Goal: Transaction & Acquisition: Purchase product/service

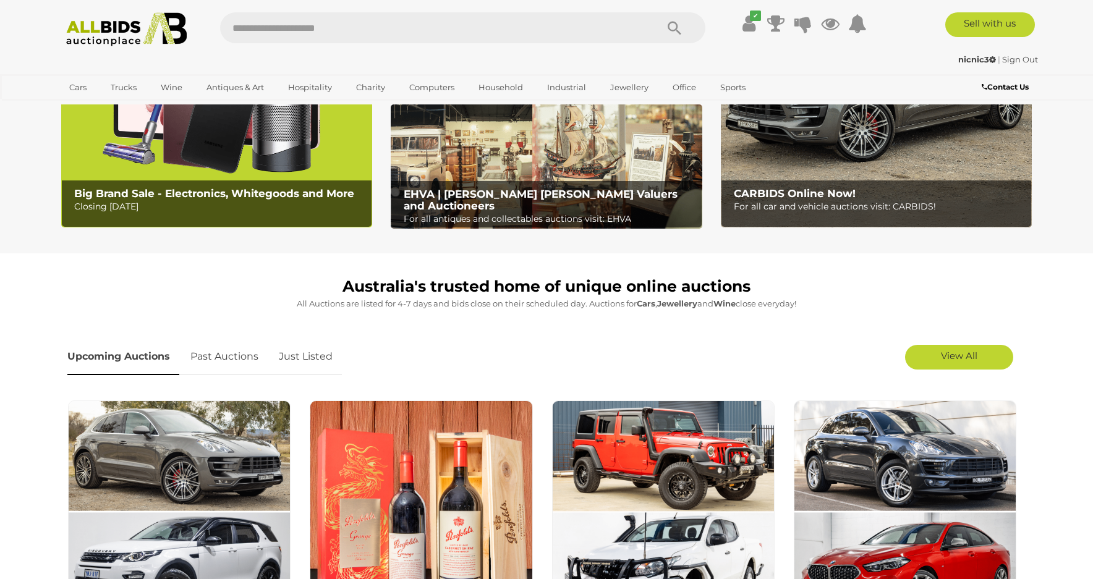
scroll to position [309, 0]
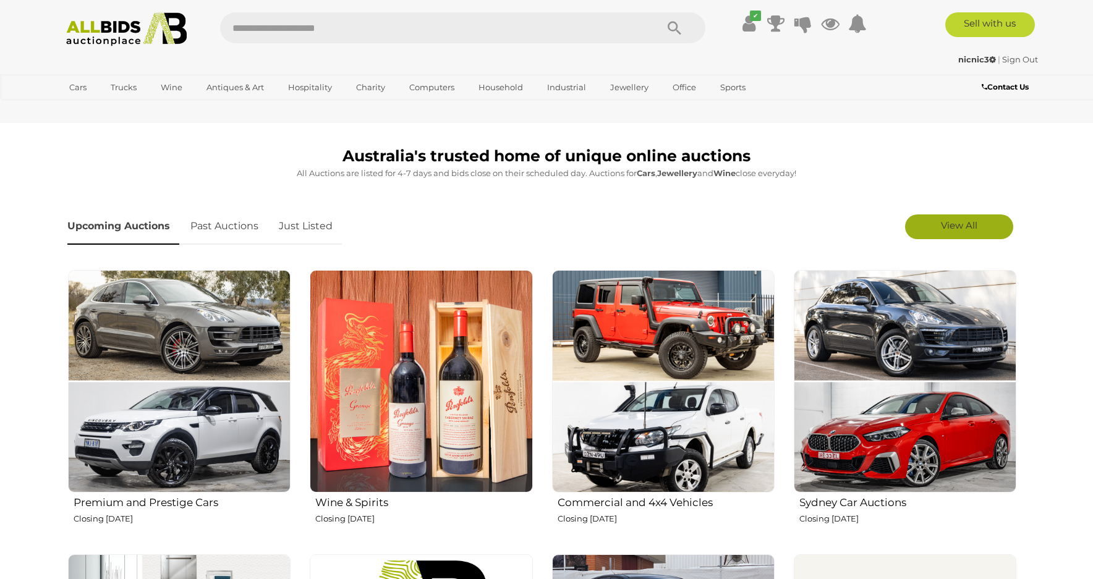
click at [941, 225] on span "View All" at bounding box center [959, 225] width 36 height 12
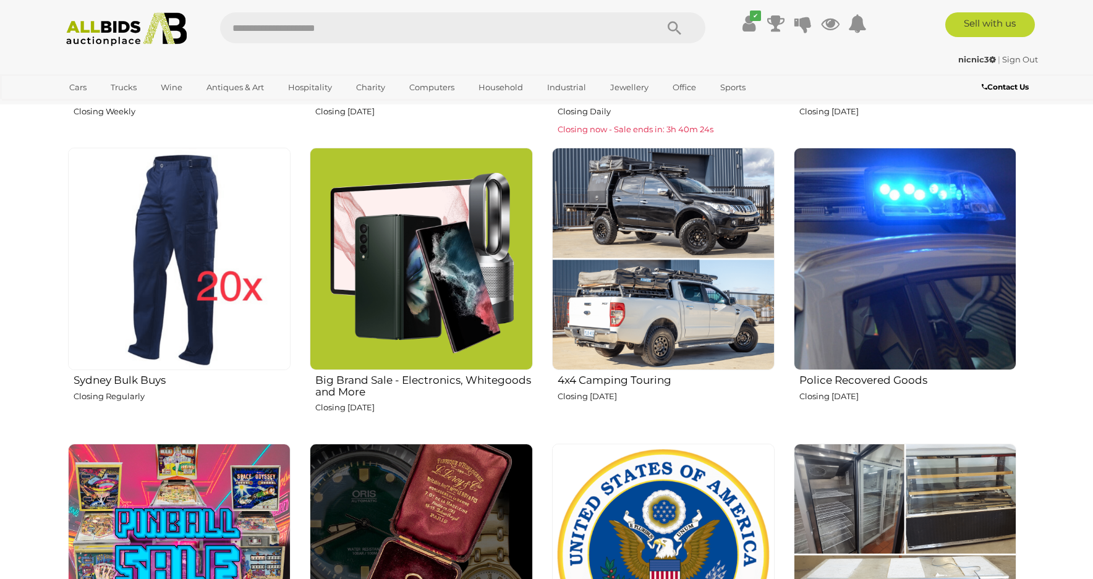
scroll to position [1113, 0]
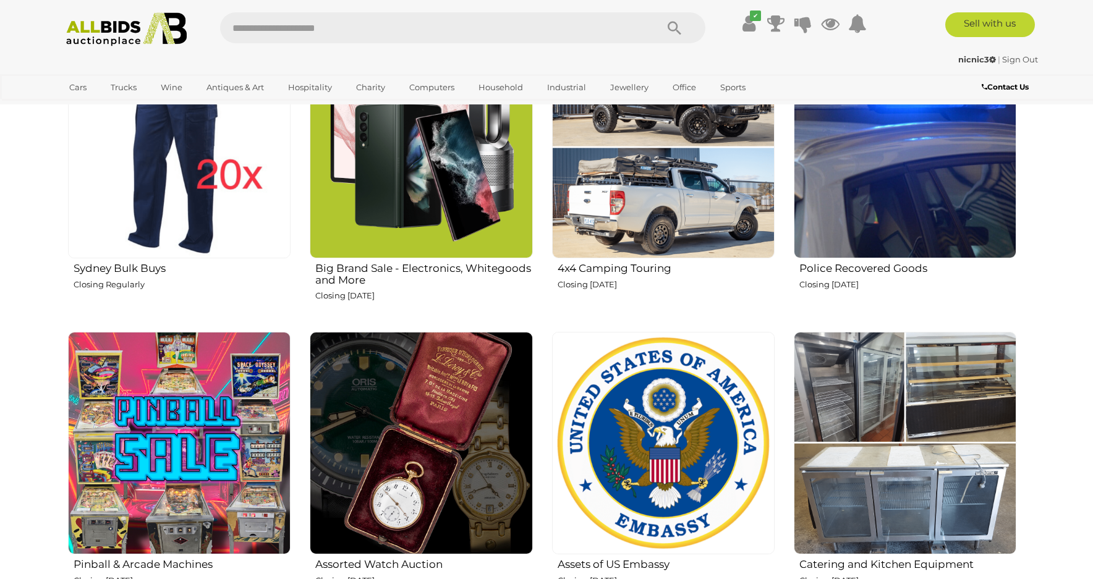
click at [872, 209] on img at bounding box center [905, 147] width 223 height 223
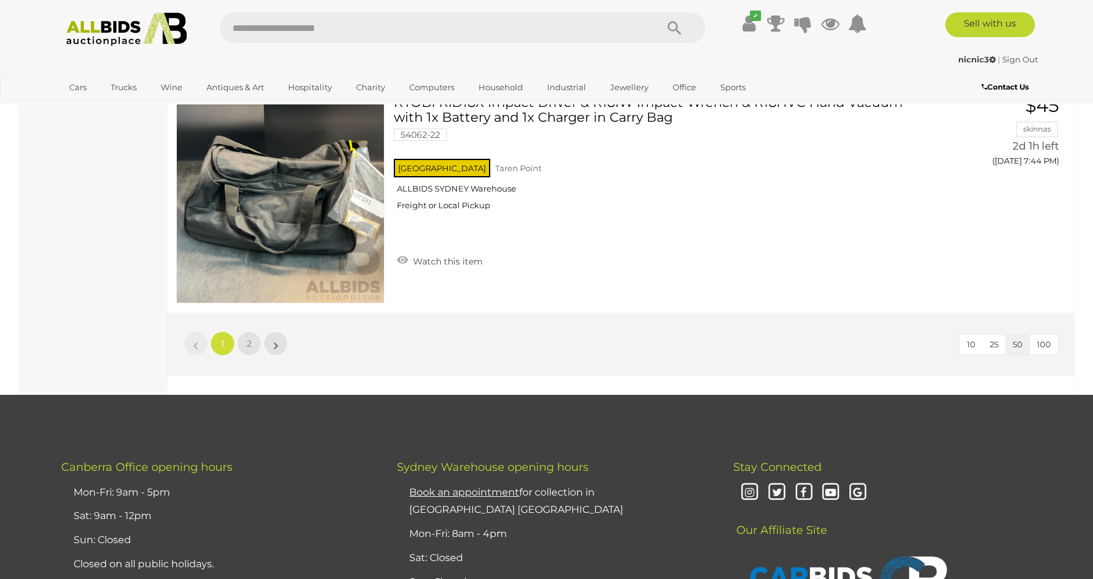
scroll to position [11338, 0]
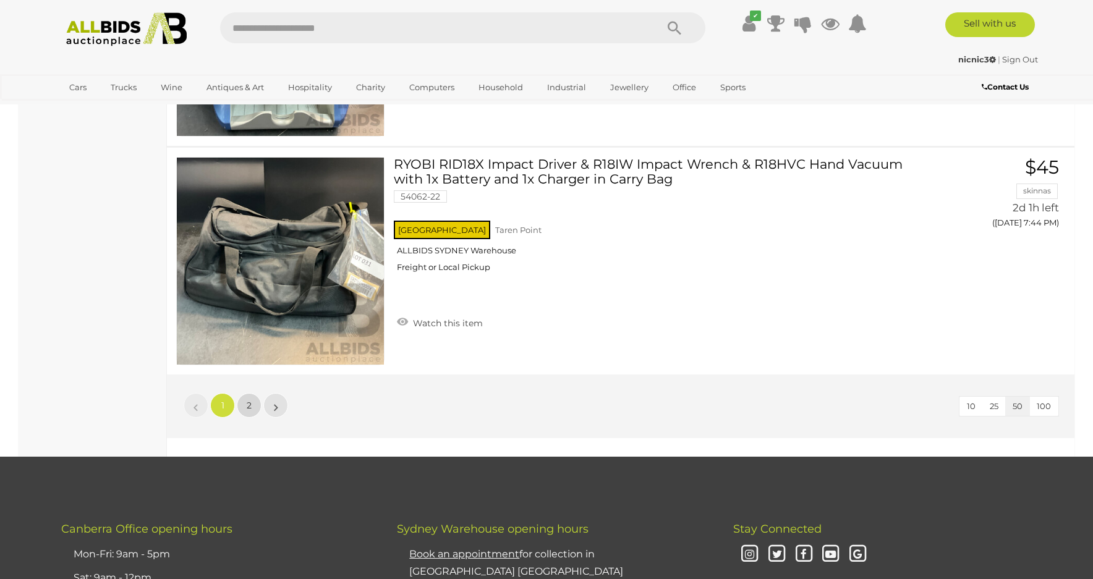
click at [252, 405] on link "2" at bounding box center [249, 405] width 25 height 25
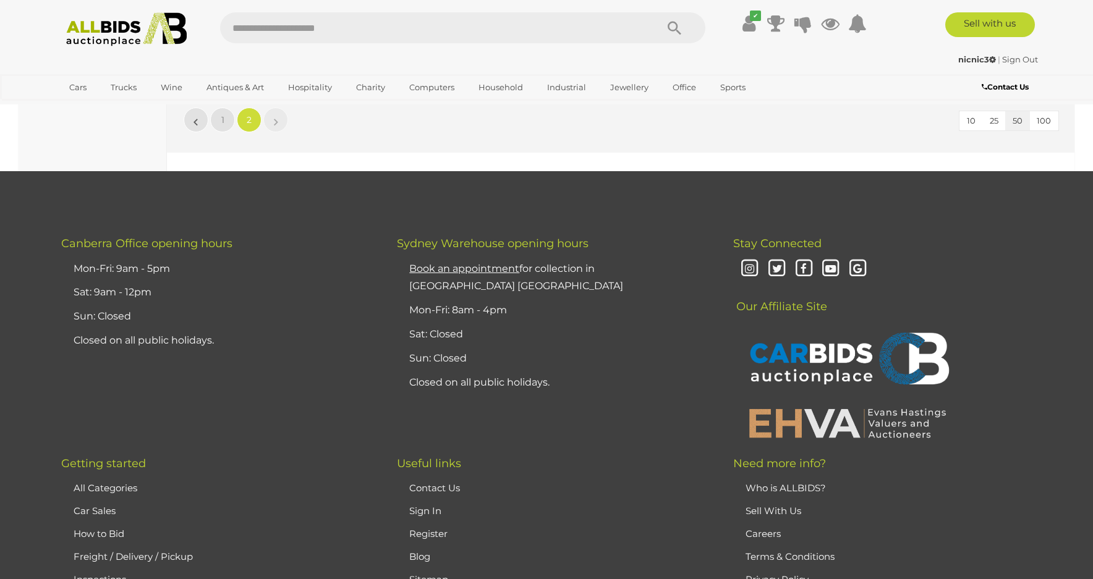
scroll to position [10291, 0]
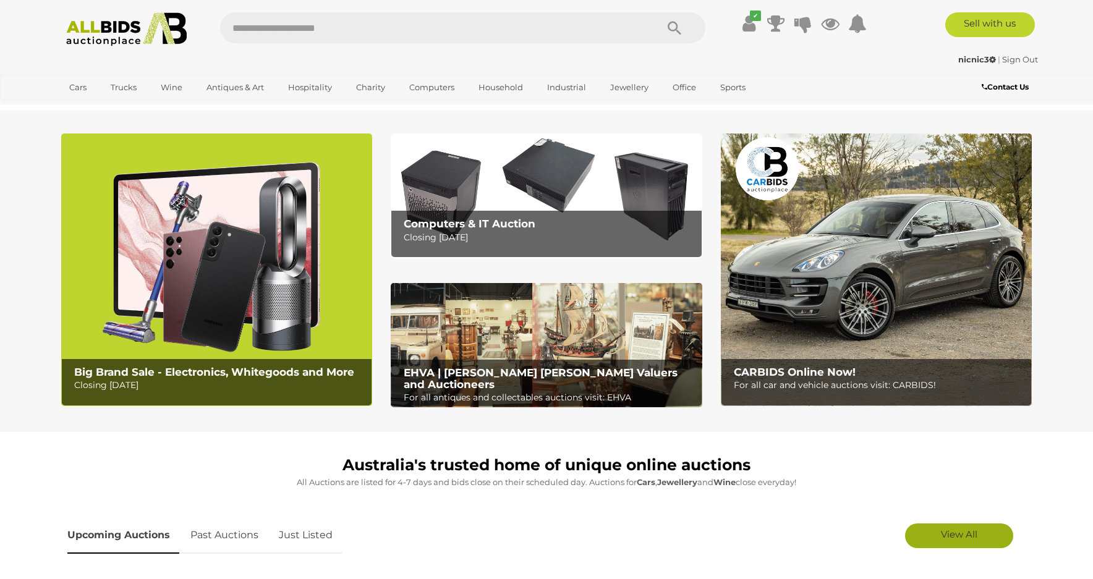
click at [945, 537] on span "View All" at bounding box center [959, 534] width 36 height 12
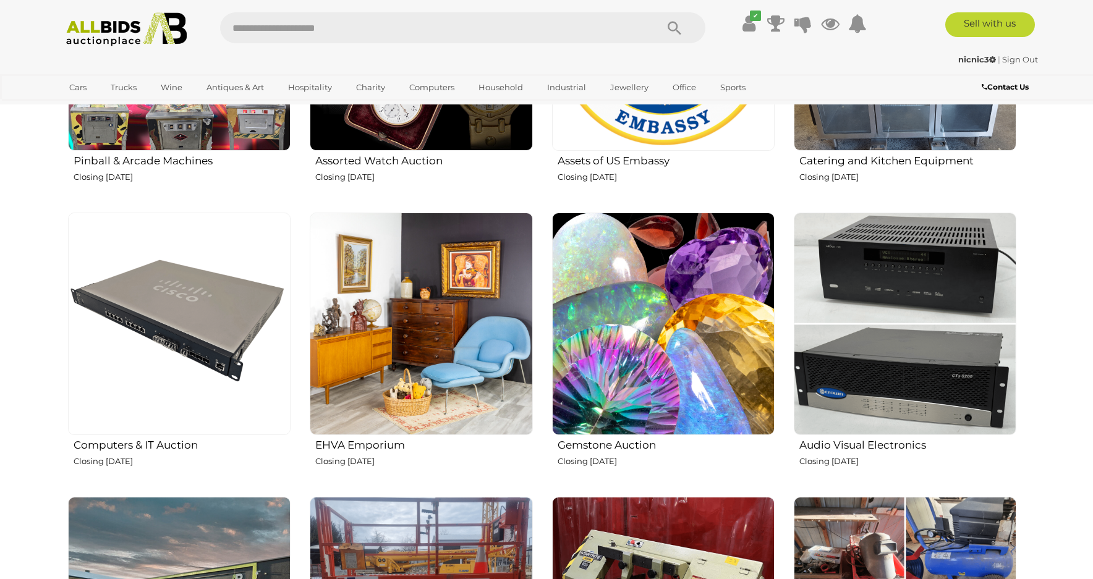
scroll to position [1607, 0]
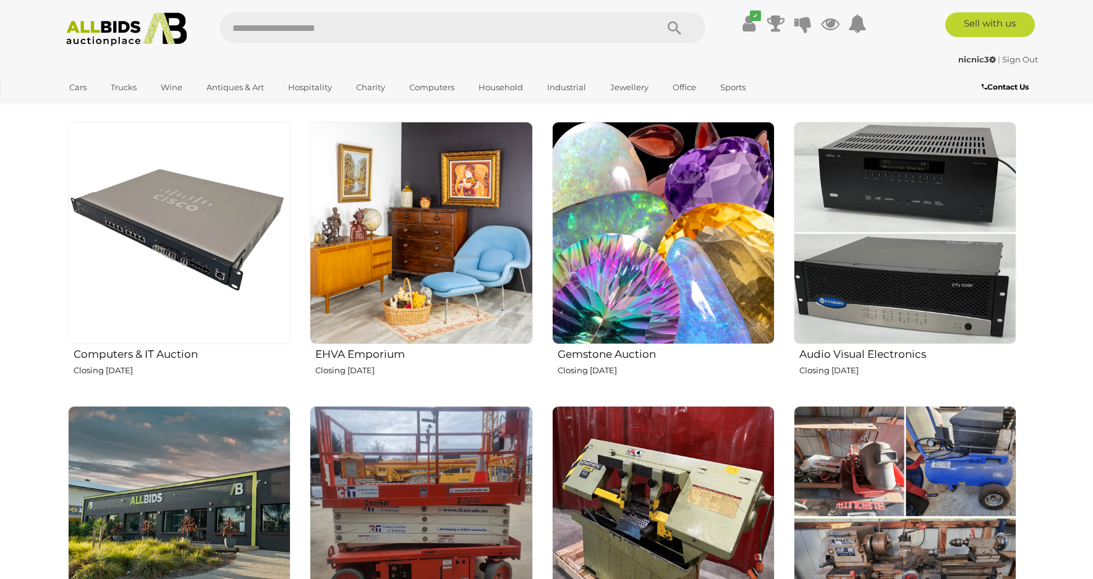
click at [406, 250] on img at bounding box center [421, 233] width 223 height 223
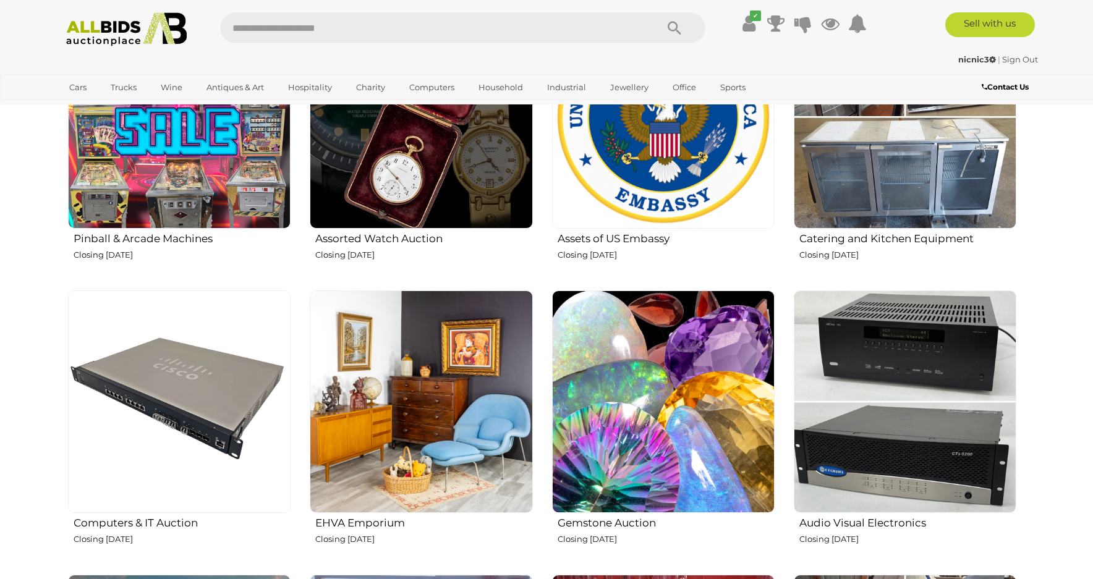
scroll to position [1422, 0]
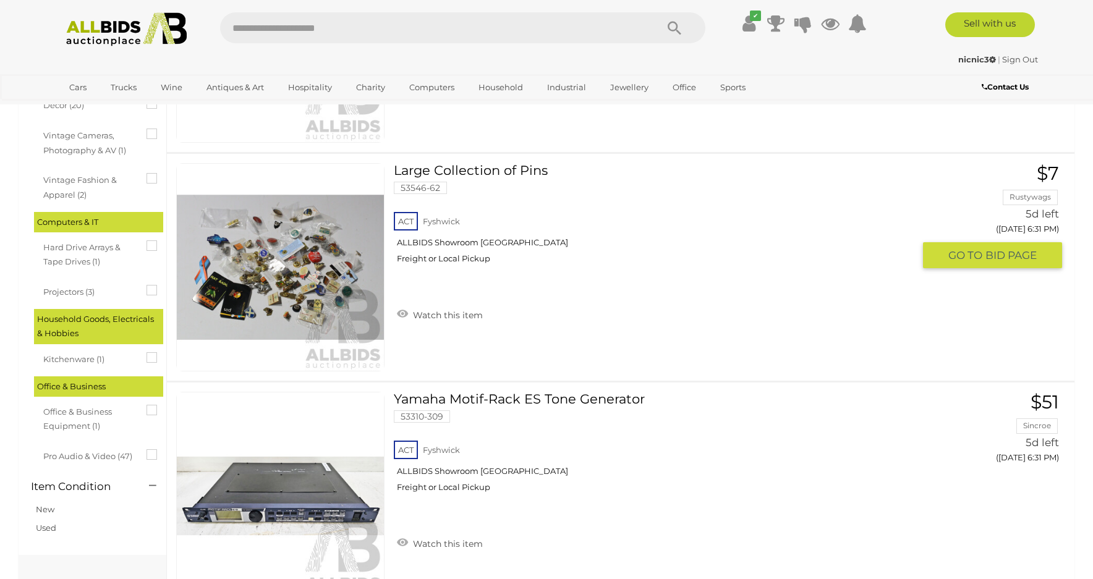
scroll to position [556, 0]
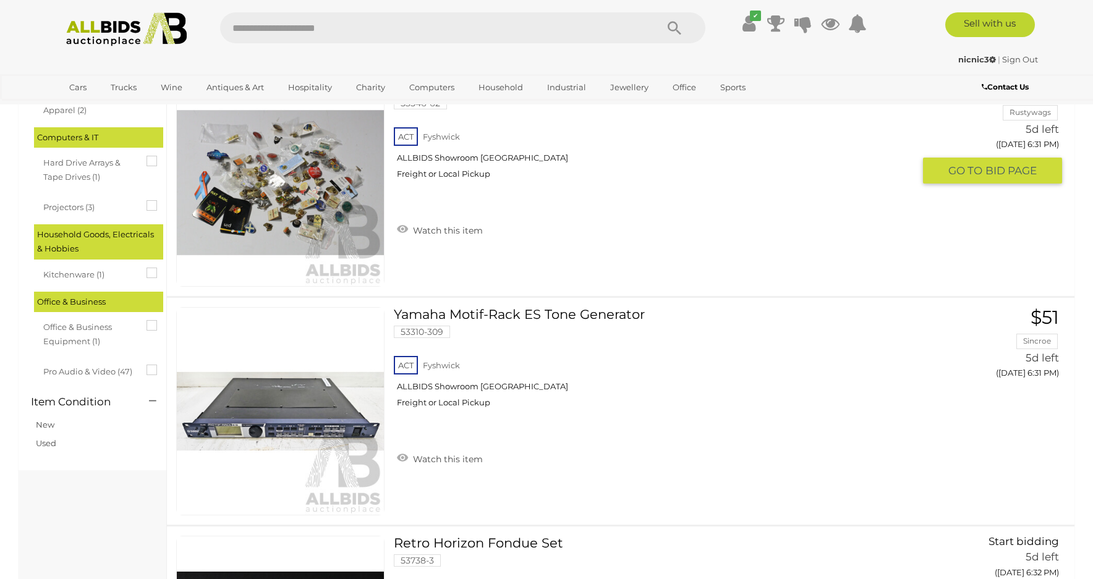
click at [295, 189] on img at bounding box center [280, 182] width 207 height 207
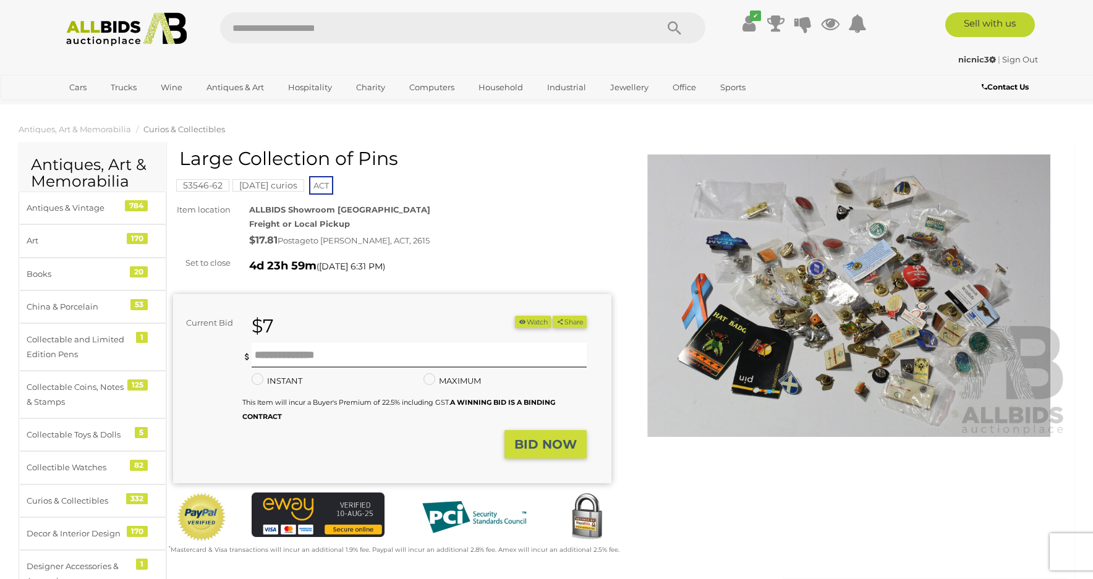
click at [832, 337] on img at bounding box center [849, 296] width 438 height 282
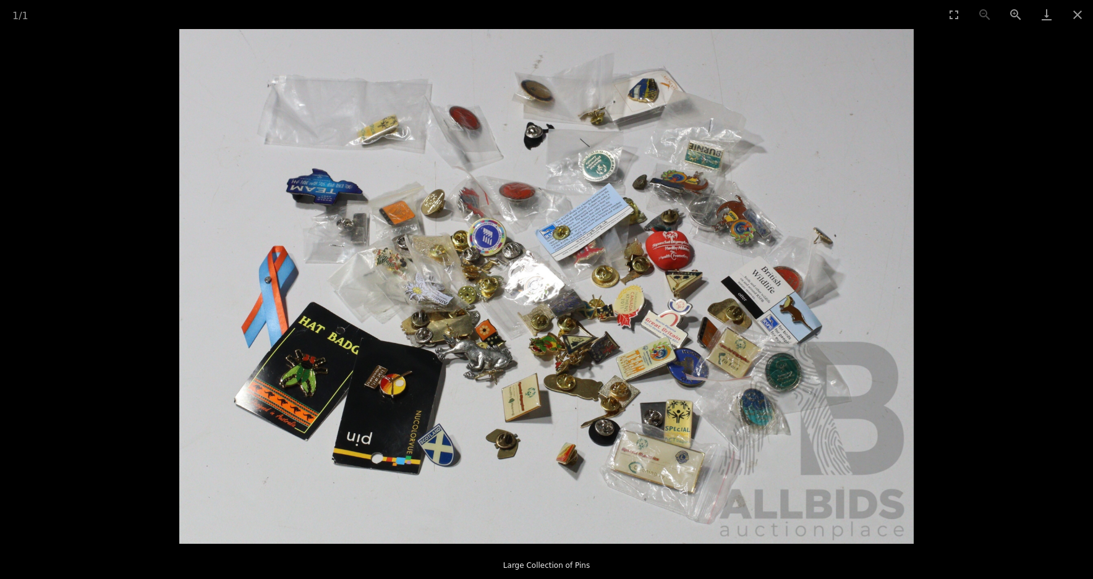
click at [503, 301] on img at bounding box center [546, 286] width 734 height 515
click at [598, 308] on img at bounding box center [546, 286] width 734 height 515
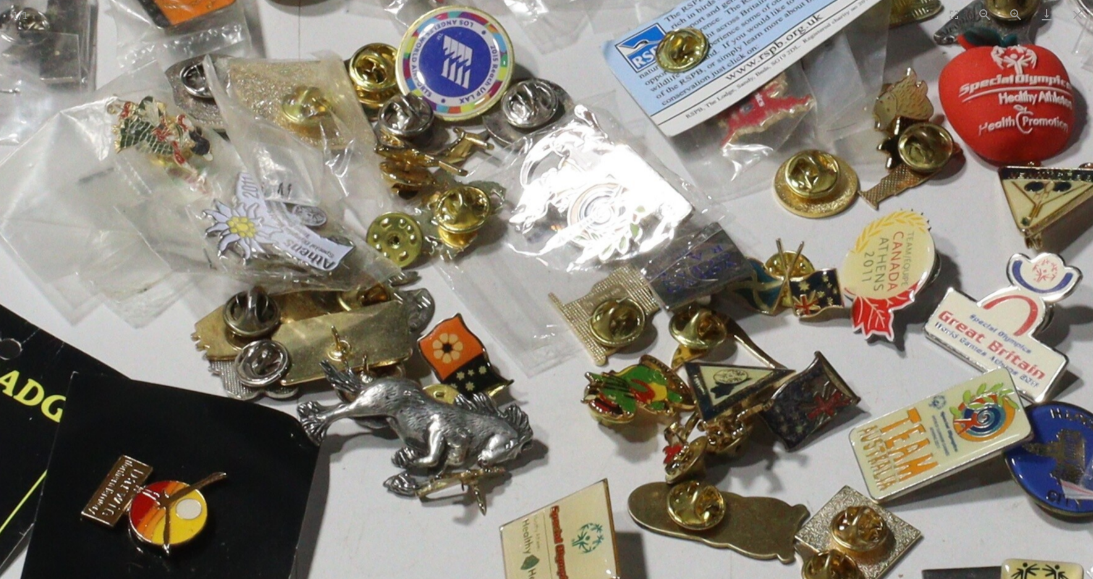
drag, startPoint x: 498, startPoint y: 309, endPoint x: 665, endPoint y: 200, distance: 199.5
click at [665, 200] on img at bounding box center [637, 215] width 2240 height 1570
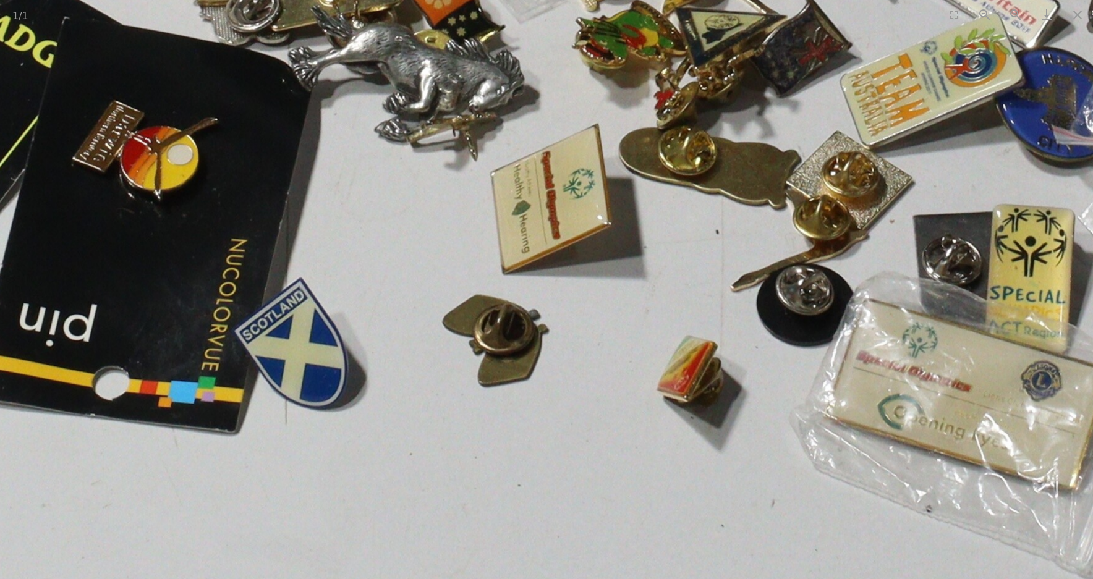
drag, startPoint x: 520, startPoint y: 491, endPoint x: 532, endPoint y: 208, distance: 282.7
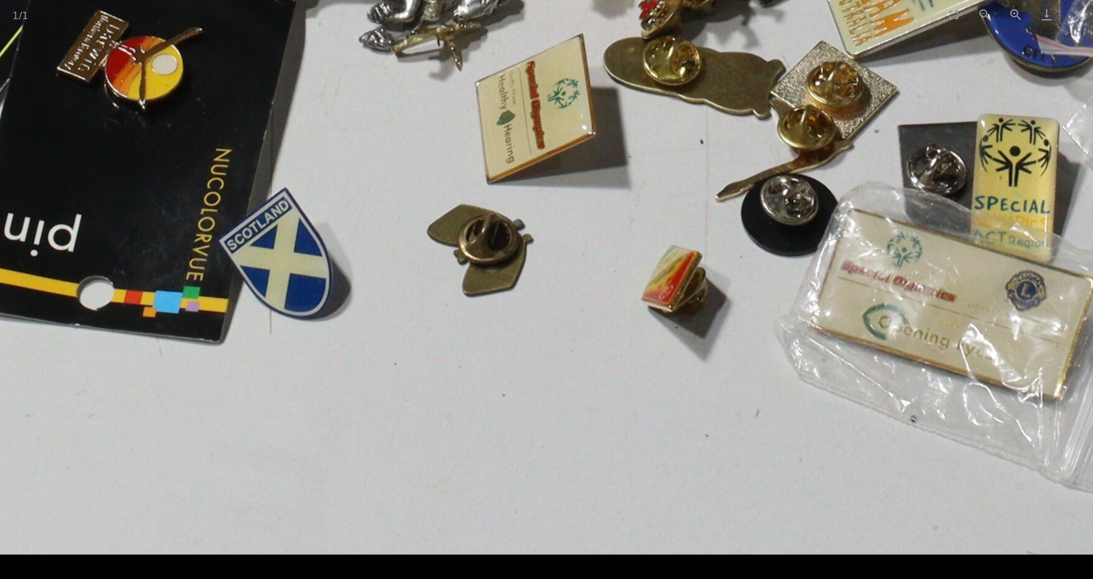
drag, startPoint x: 681, startPoint y: 365, endPoint x: 664, endPoint y: 214, distance: 151.7
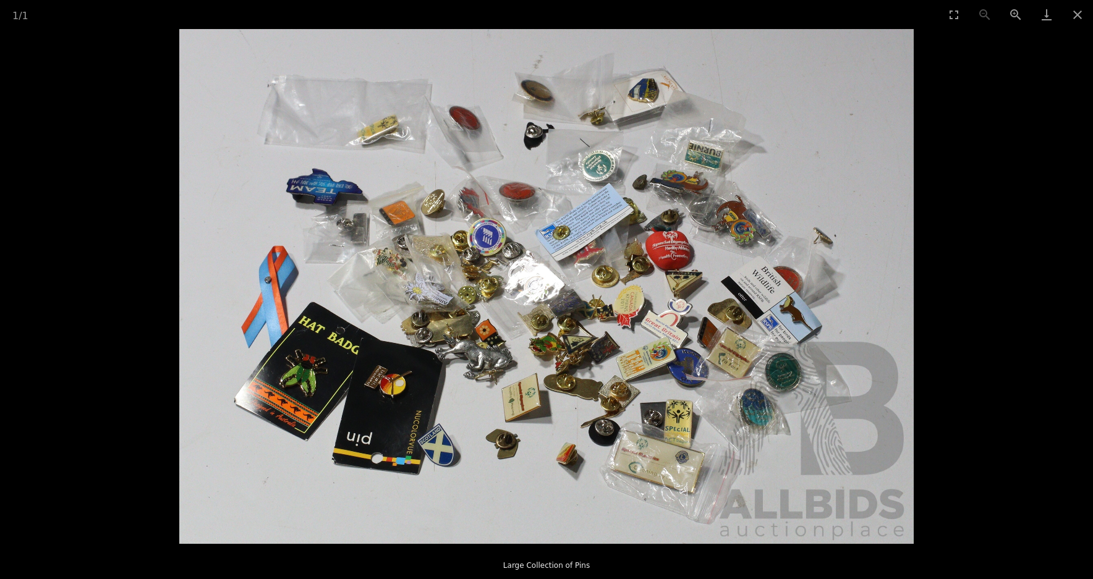
click at [419, 311] on img at bounding box center [546, 286] width 734 height 515
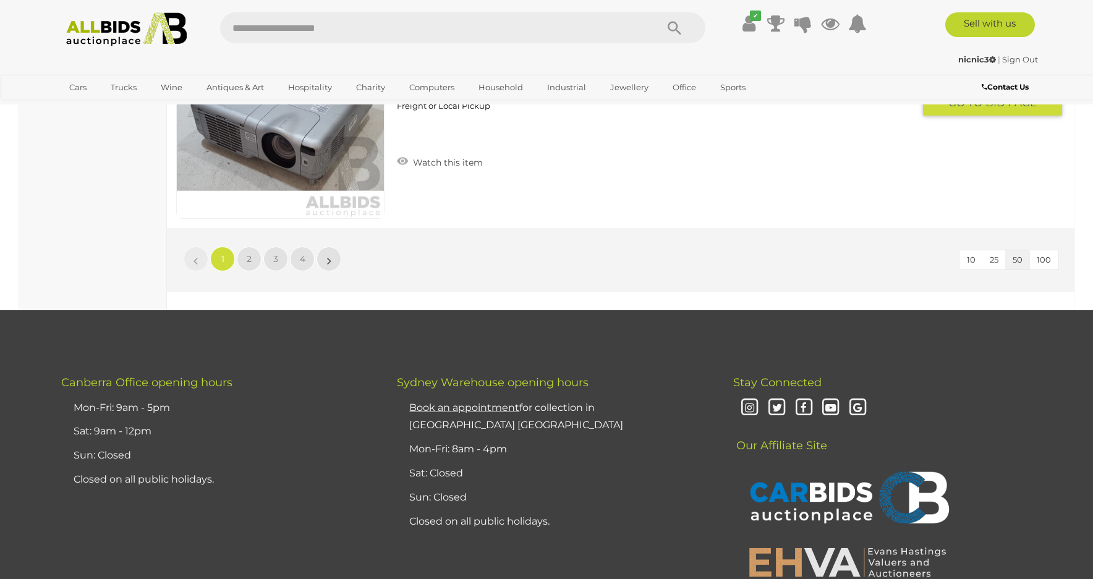
scroll to position [11377, 0]
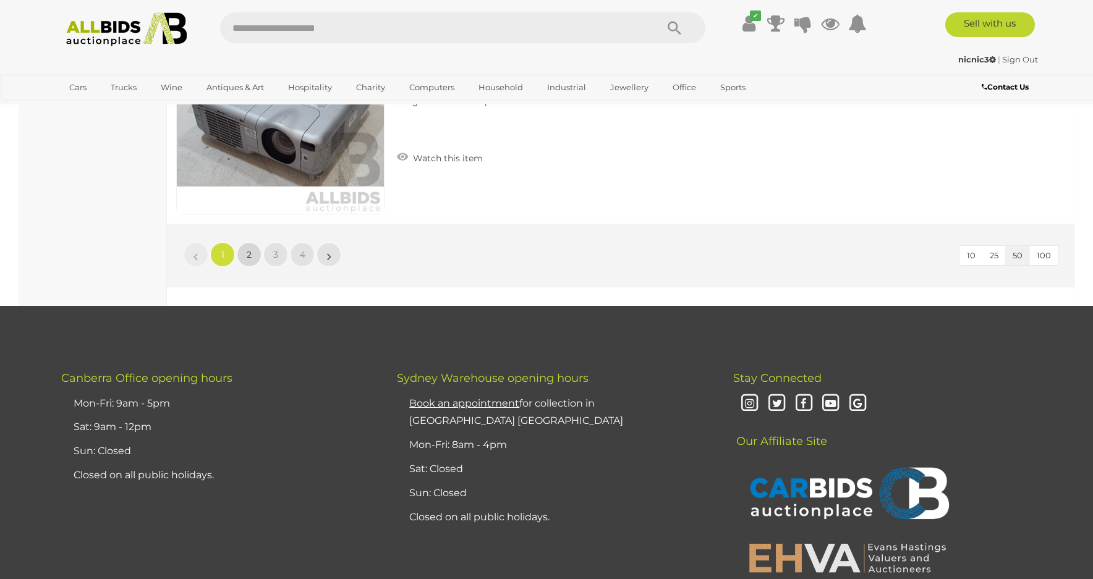
click at [244, 252] on link "2" at bounding box center [249, 254] width 25 height 25
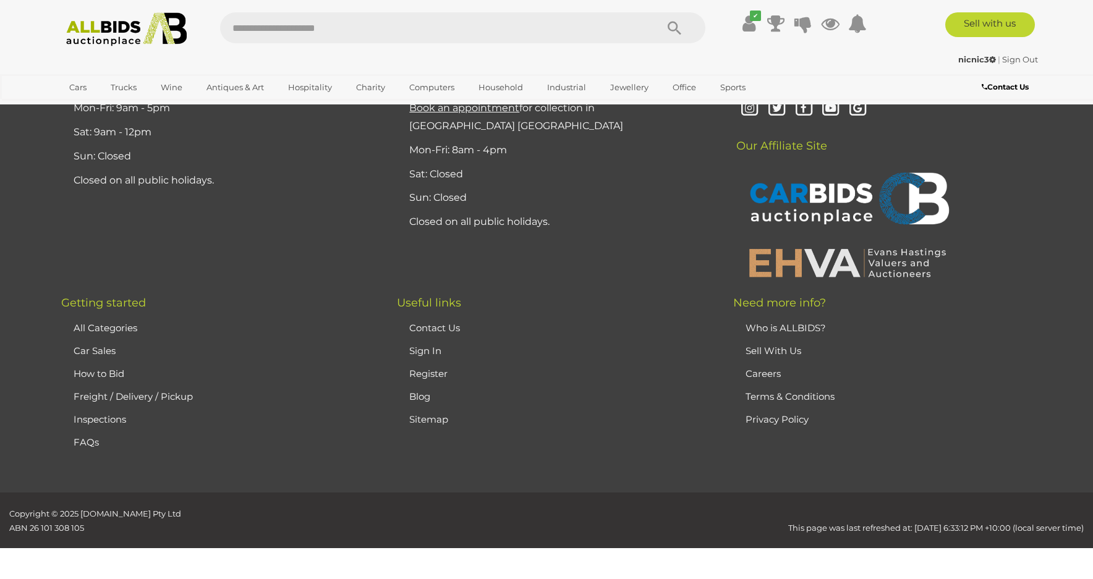
scroll to position [0, 0]
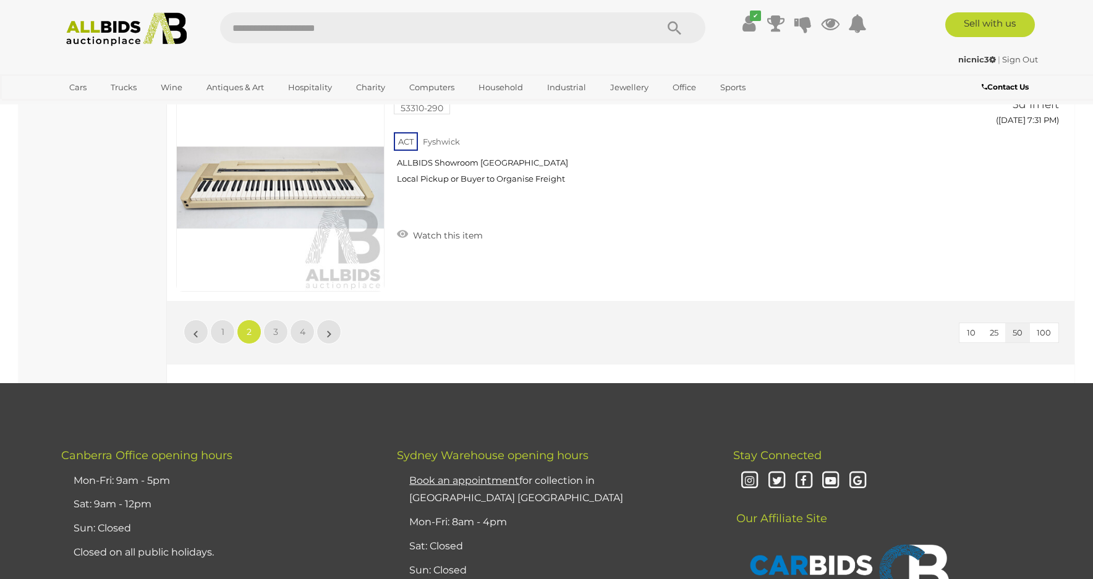
scroll to position [11373, 0]
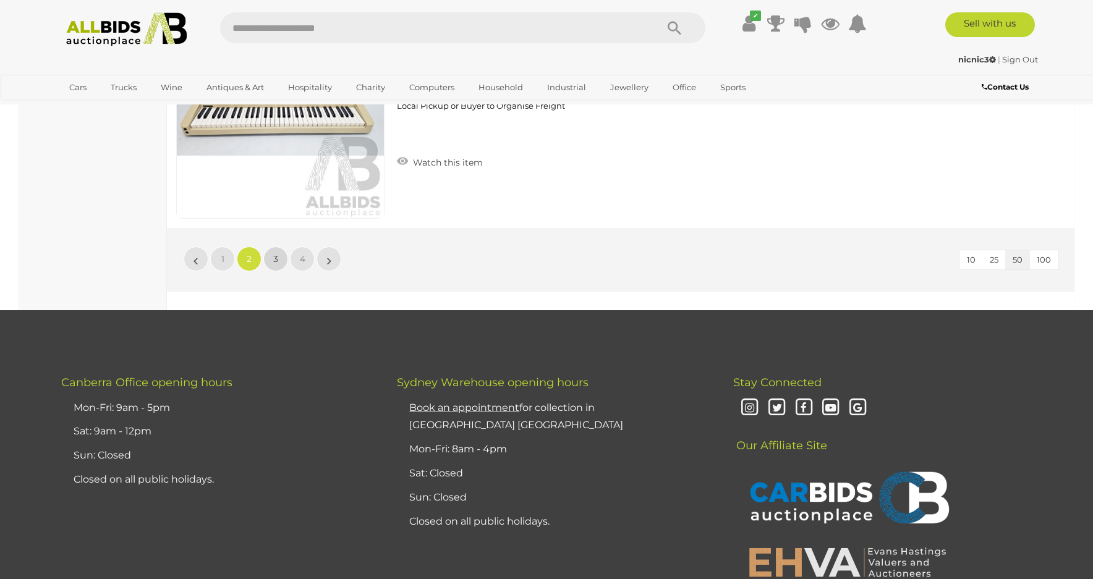
click at [274, 257] on span "3" at bounding box center [275, 258] width 5 height 11
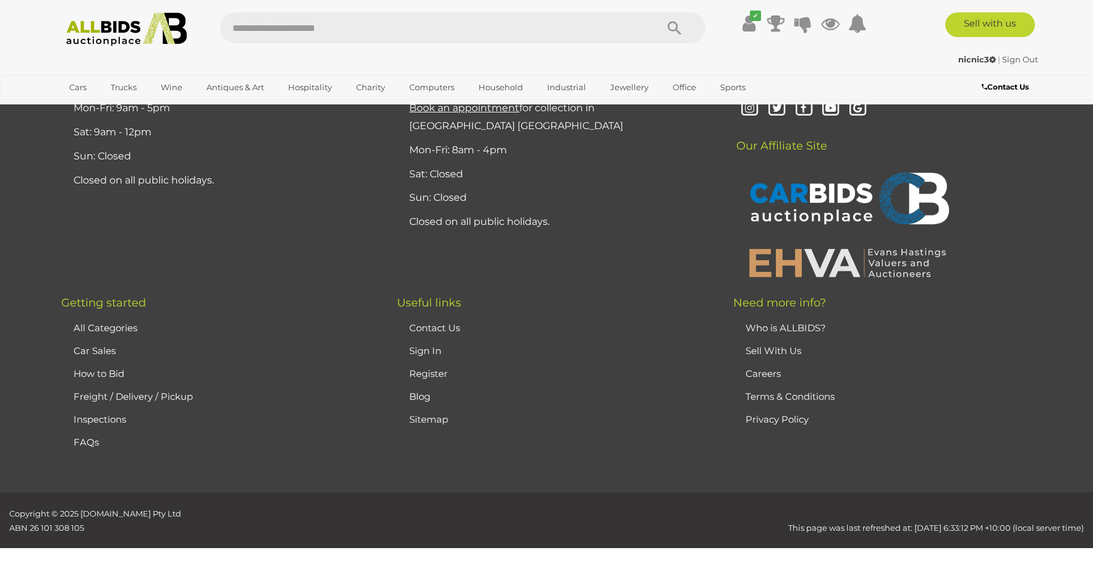
scroll to position [0, 0]
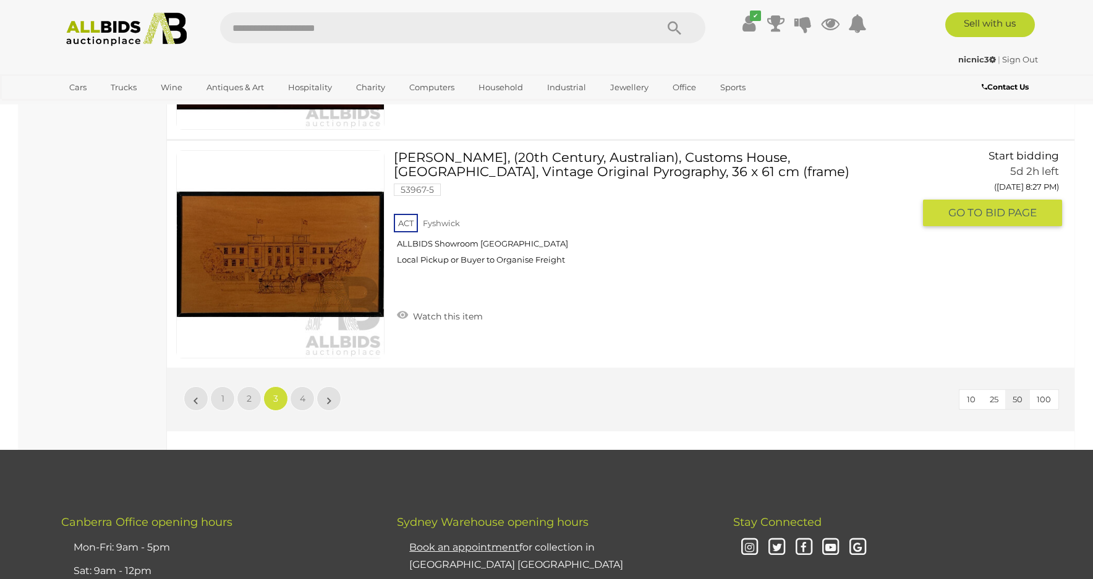
scroll to position [11249, 0]
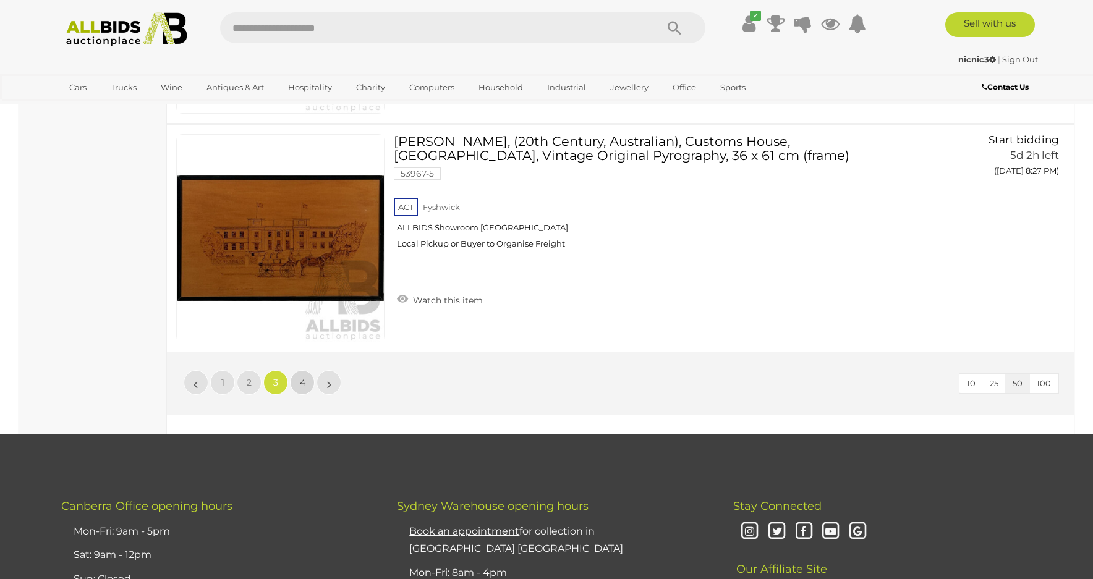
click at [297, 383] on link "4" at bounding box center [302, 382] width 25 height 25
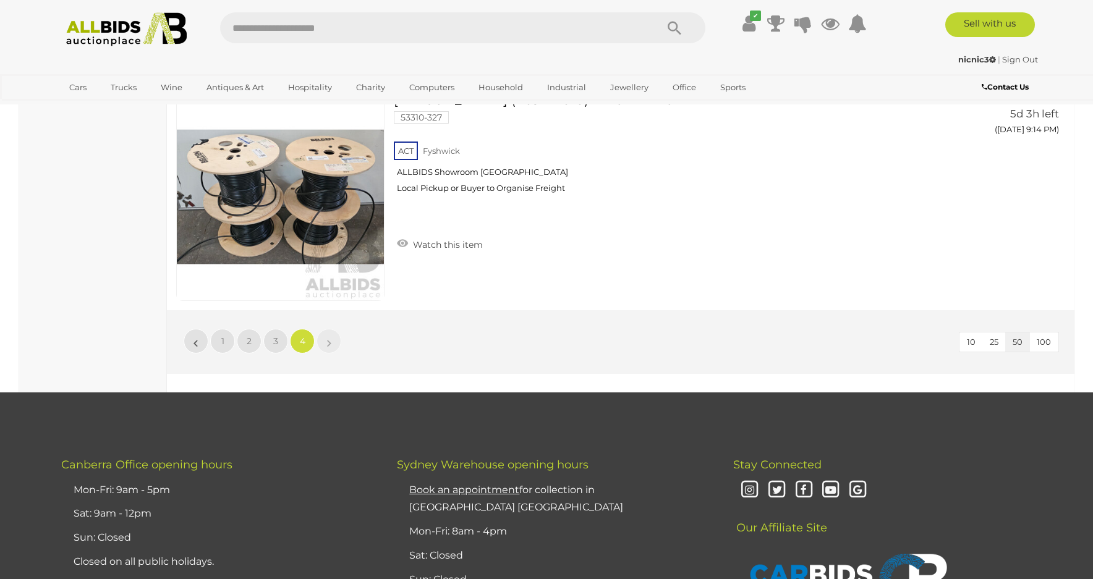
scroll to position [2472, 0]
